Goal: Task Accomplishment & Management: Use online tool/utility

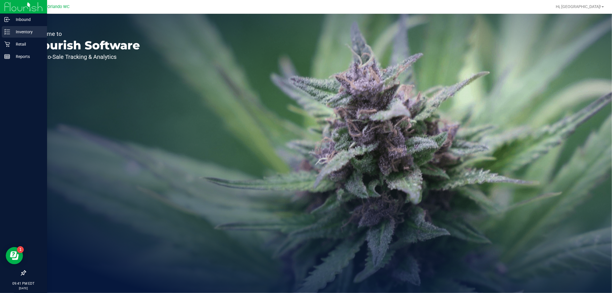
click at [10, 32] on p "Inventory" at bounding box center [27, 31] width 34 height 7
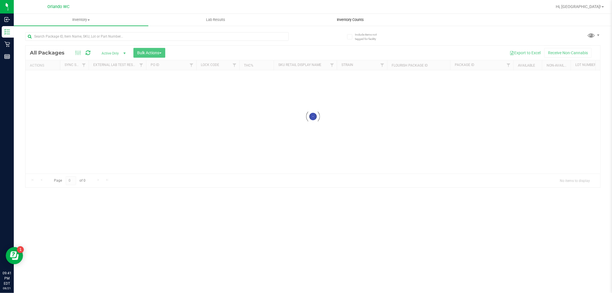
click at [357, 20] on span "Inventory Counts" at bounding box center [350, 19] width 42 height 5
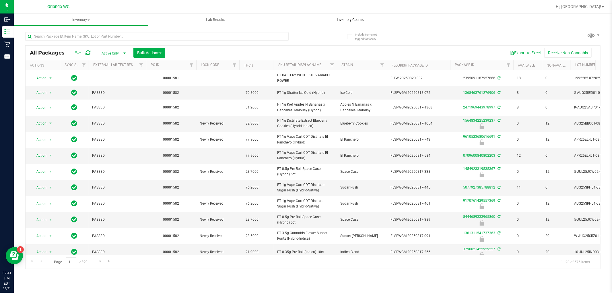
click at [348, 18] on span "Inventory Counts" at bounding box center [350, 19] width 42 height 5
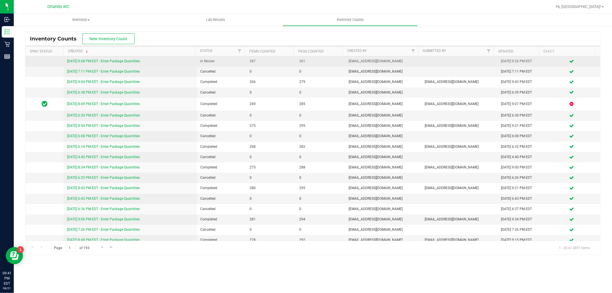
click at [135, 60] on link "[DATE] 9:08 PM EDT - Enter Package Quantities" at bounding box center [103, 61] width 73 height 4
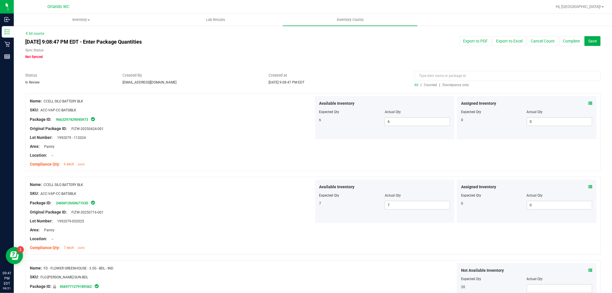
click at [456, 85] on span "Discrepancy only" at bounding box center [456, 85] width 26 height 4
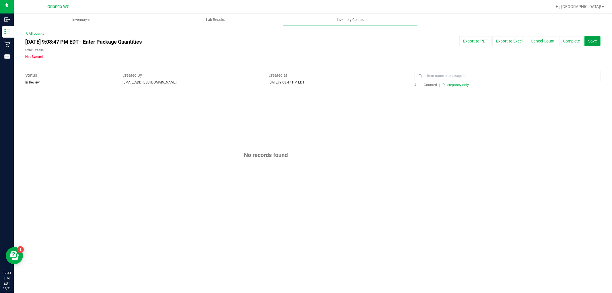
click at [594, 42] on span "Save" at bounding box center [592, 41] width 9 height 5
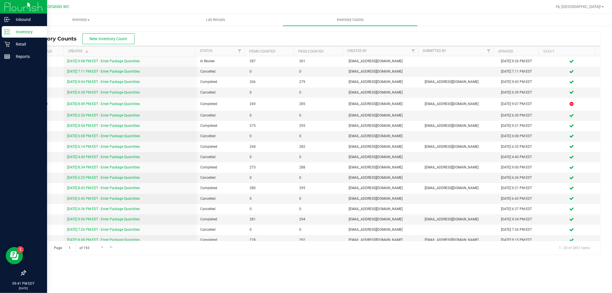
click at [6, 33] on icon at bounding box center [7, 32] width 6 height 6
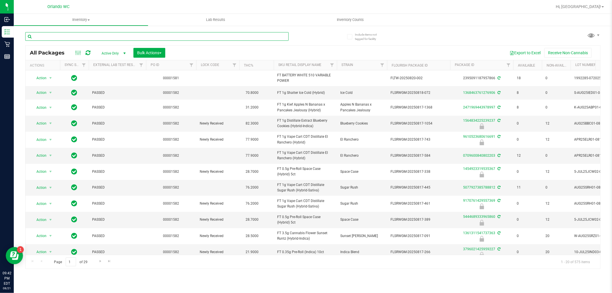
click at [251, 38] on input "text" at bounding box center [157, 36] width 264 height 9
type input "8053448608958160"
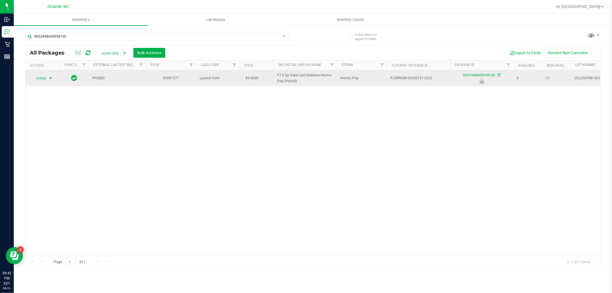
click at [49, 78] on span "select" at bounding box center [50, 78] width 5 height 5
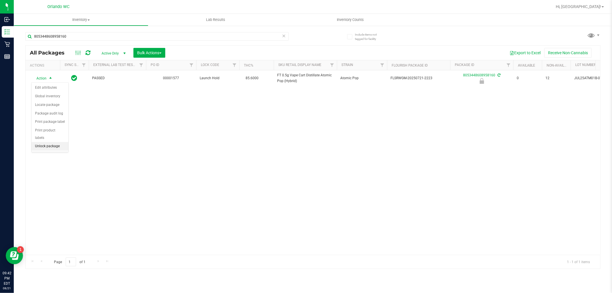
click at [50, 148] on li "Unlock package" at bounding box center [50, 146] width 37 height 9
